Goal: Task Accomplishment & Management: Manage account settings

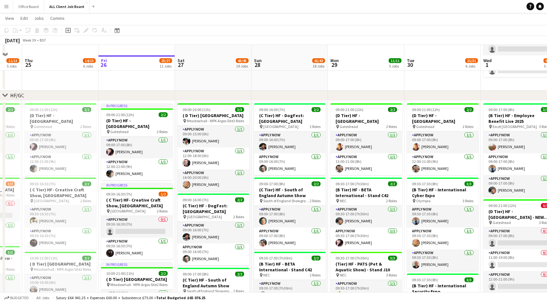
scroll to position [101, 0]
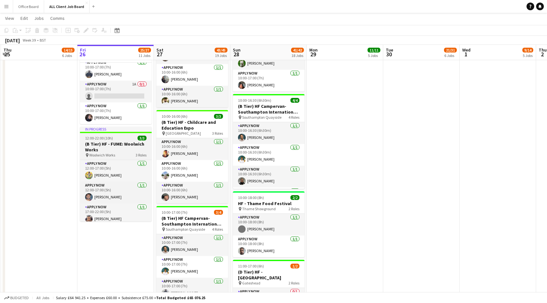
click at [125, 140] on div "12:00-22:00 (10h) 3/3" at bounding box center [116, 138] width 72 height 5
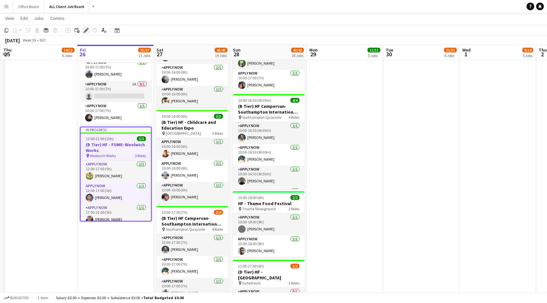
click at [84, 31] on icon "Edit" at bounding box center [85, 30] width 5 height 5
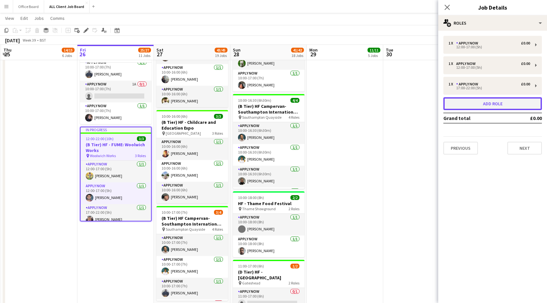
click at [477, 107] on button "Add role" at bounding box center [492, 103] width 98 height 13
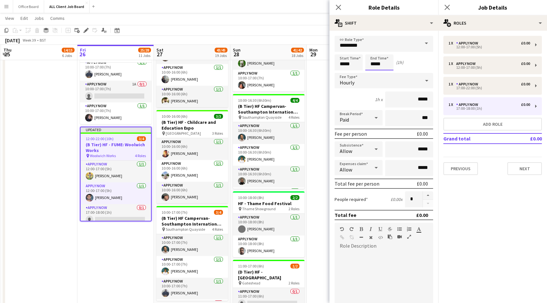
click at [383, 65] on input "*****" at bounding box center [379, 62] width 28 height 16
click at [372, 52] on div at bounding box center [372, 51] width 13 height 6
type input "*****"
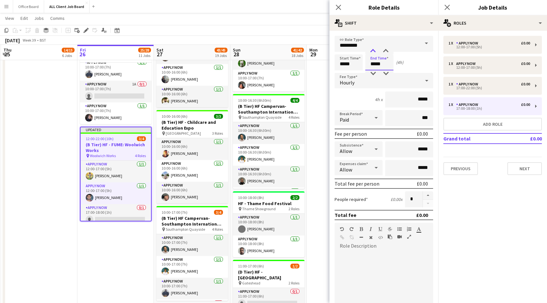
click at [372, 52] on div at bounding box center [372, 51] width 13 height 6
click at [447, 9] on icon "Close pop-in" at bounding box center [447, 7] width 6 height 6
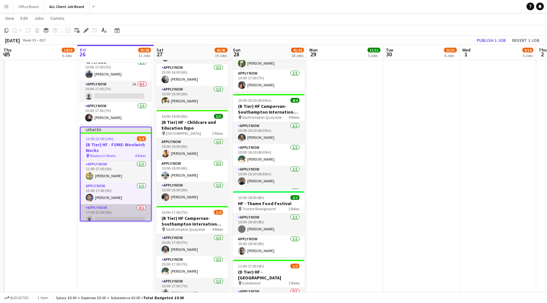
click at [124, 220] on app-card-role "APPLY NOW 0/1 17:00-22:00 (5h) single-neutral-actions" at bounding box center [116, 215] width 70 height 22
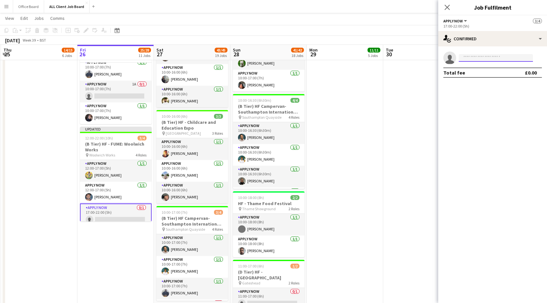
click at [476, 58] on input at bounding box center [496, 58] width 74 height 8
type input "*********"
click at [489, 69] on span "[PERSON_NAME]" at bounding box center [482, 66] width 37 height 5
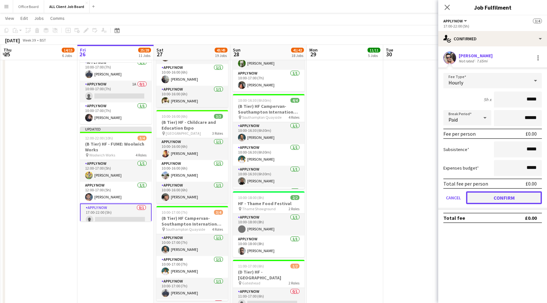
click at [497, 199] on button "Confirm" at bounding box center [504, 197] width 76 height 13
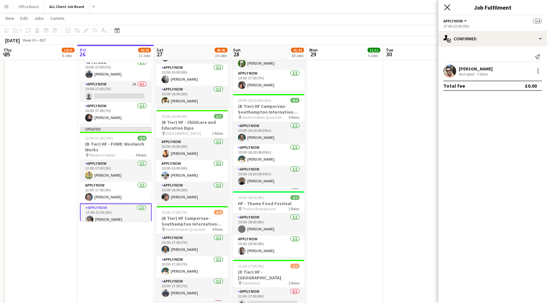
click at [446, 7] on icon "Close pop-in" at bounding box center [447, 7] width 6 height 6
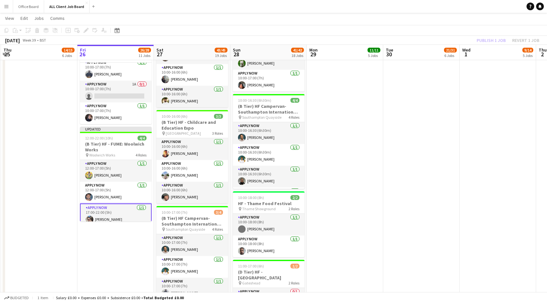
click at [486, 38] on div "Publish 1 job Revert 1 job" at bounding box center [508, 40] width 78 height 8
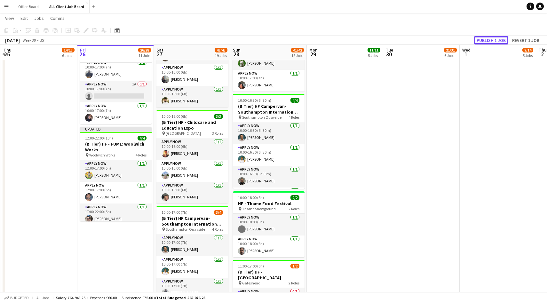
click at [486, 38] on button "Publish 1 job" at bounding box center [491, 40] width 34 height 8
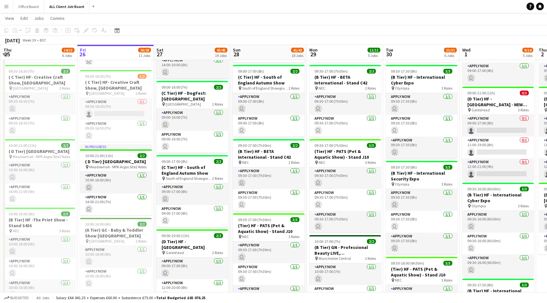
scroll to position [716, 0]
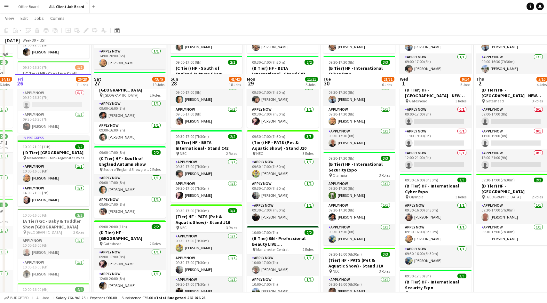
scroll to position [232, 0]
